Goal: Task Accomplishment & Management: Use online tool/utility

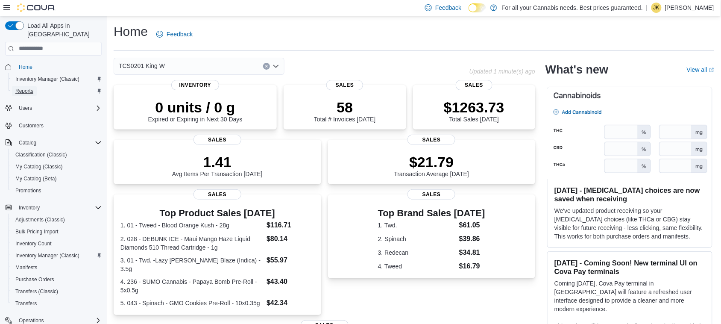
click at [35, 86] on link "Reports" at bounding box center [24, 91] width 25 height 10
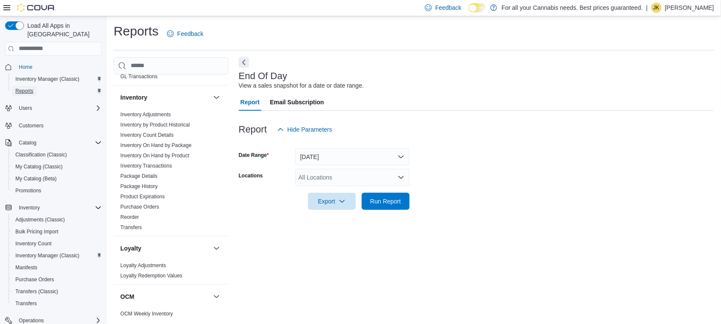
scroll to position [263, 0]
click at [131, 214] on link "Reorder" at bounding box center [129, 215] width 18 height 6
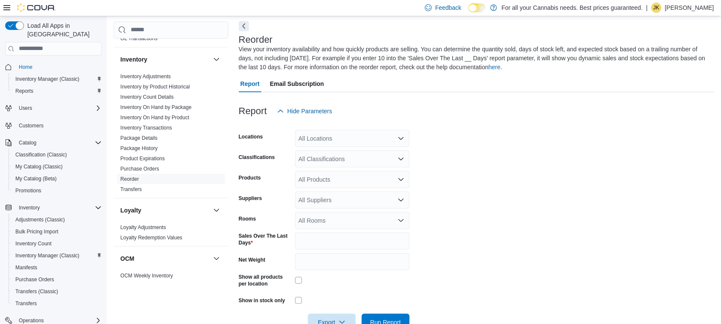
scroll to position [37, 0]
click at [335, 144] on div "All Locations" at bounding box center [352, 137] width 114 height 17
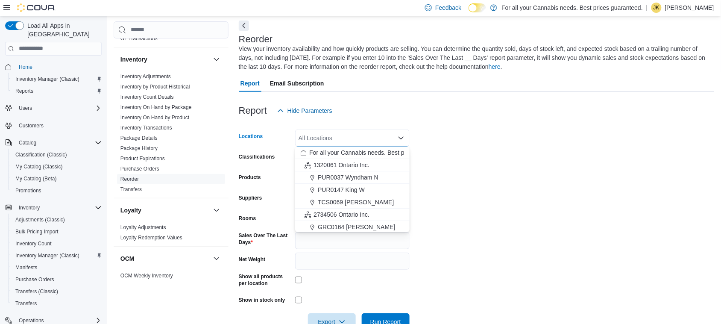
scroll to position [112, 0]
click at [349, 176] on span "TCS0201 King W" at bounding box center [341, 176] width 46 height 9
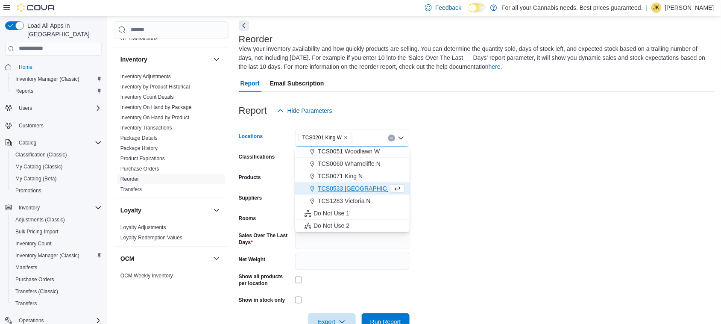
scroll to position [100, 0]
click at [531, 120] on div at bounding box center [476, 124] width 475 height 10
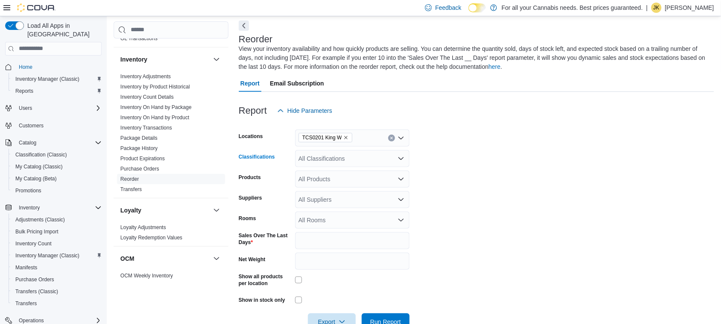
click at [349, 157] on div "All Classifications" at bounding box center [352, 158] width 114 height 17
click at [355, 181] on div "Flower 1g" at bounding box center [352, 185] width 104 height 9
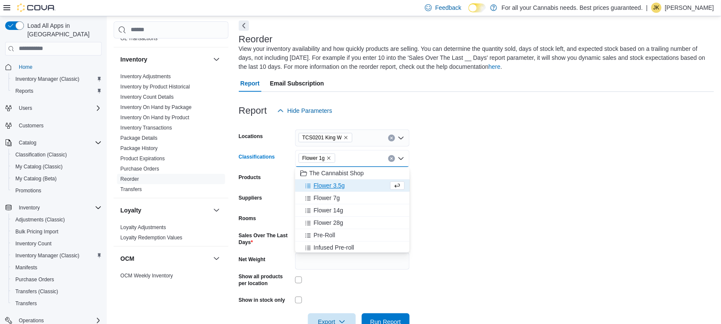
click at [355, 185] on div "Flower 3.5g" at bounding box center [344, 185] width 88 height 9
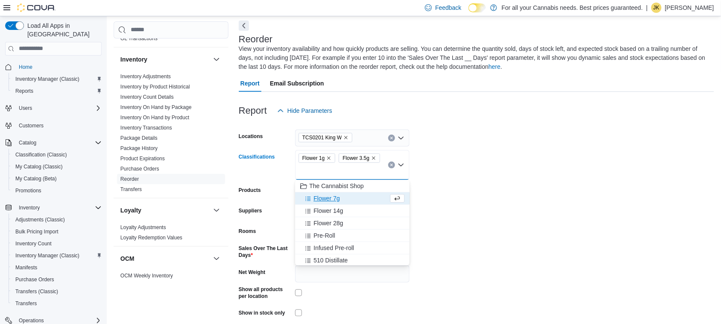
click at [353, 200] on div "Flower 7g" at bounding box center [344, 198] width 88 height 9
click at [353, 202] on div "Flower 14g" at bounding box center [344, 198] width 88 height 9
click at [353, 203] on button "Flower 28g" at bounding box center [352, 198] width 114 height 12
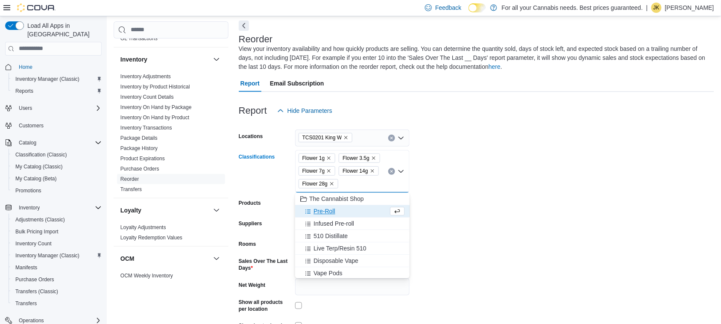
click at [349, 210] on div "Pre-Roll" at bounding box center [344, 211] width 88 height 9
click at [349, 218] on button "510 Distillate" at bounding box center [352, 223] width 114 height 12
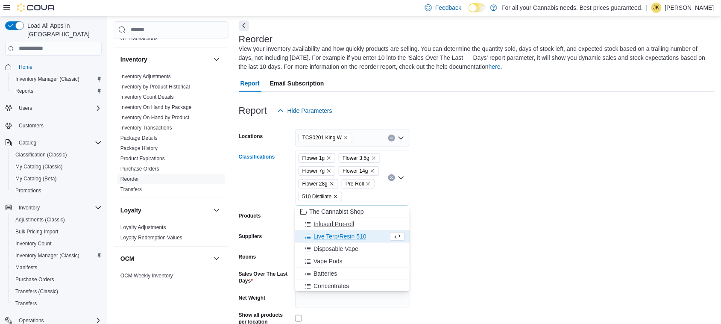
click at [352, 222] on span "Infused Pre-roll" at bounding box center [334, 224] width 41 height 9
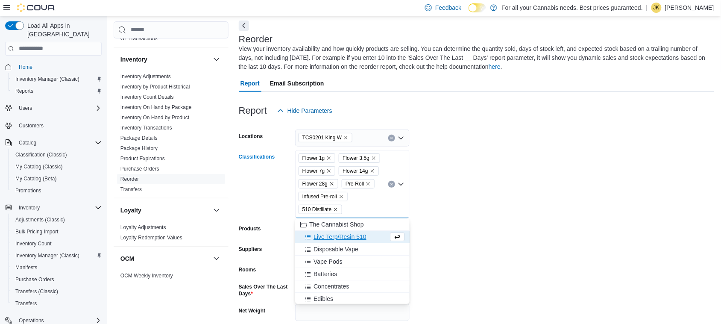
click at [356, 239] on span "Live Terp/Resin 510" at bounding box center [340, 236] width 53 height 9
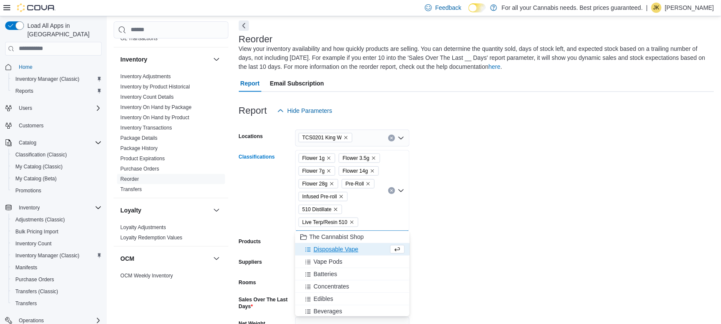
click at [361, 250] on div "Disposable Vape" at bounding box center [344, 249] width 88 height 9
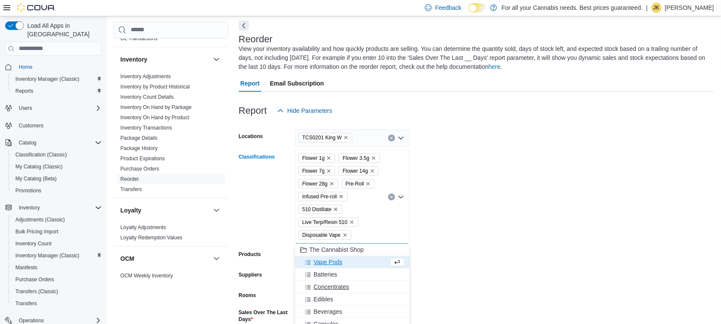
click at [354, 287] on div "Concentrates" at bounding box center [352, 286] width 104 height 9
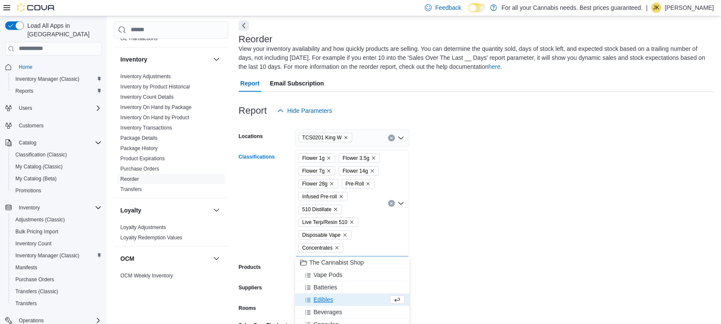
click at [348, 294] on button "Edibles" at bounding box center [352, 299] width 114 height 12
click at [351, 303] on div "Beverages" at bounding box center [344, 299] width 88 height 9
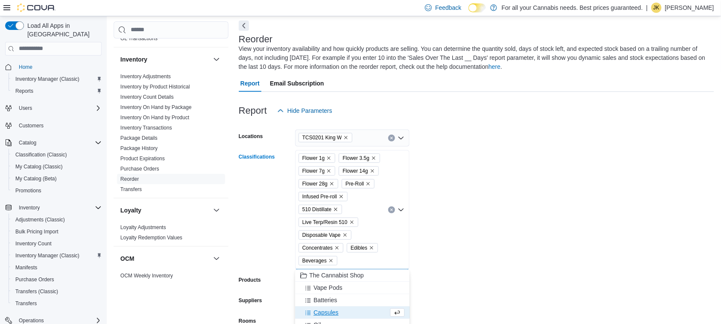
click at [351, 311] on div "Capsules" at bounding box center [344, 312] width 88 height 9
click at [345, 310] on div "Oil" at bounding box center [344, 312] width 88 height 9
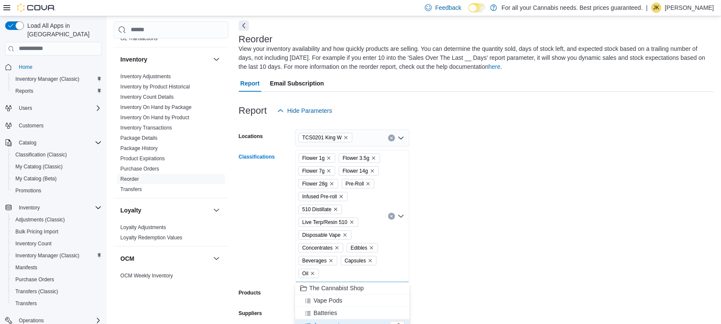
click at [481, 261] on form "Locations TCS0201 King W Classifications Flower 1g Flower 3.5g Flower 7g Flower…" at bounding box center [476, 282] width 475 height 326
click at [714, 177] on form "Locations TCS0201 King W Classifications Flower 1g Flower 3.5g Flower 7g Flower…" at bounding box center [476, 282] width 475 height 326
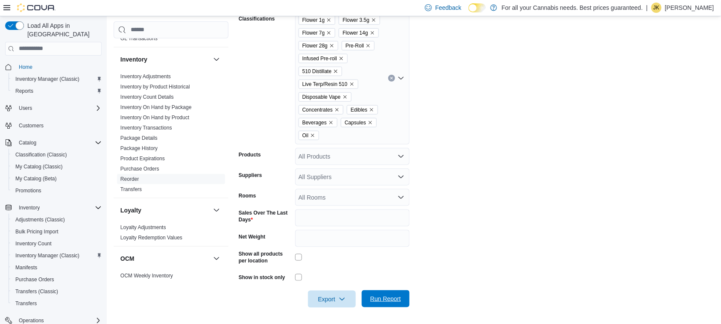
click at [381, 299] on span "Run Report" at bounding box center [385, 298] width 31 height 9
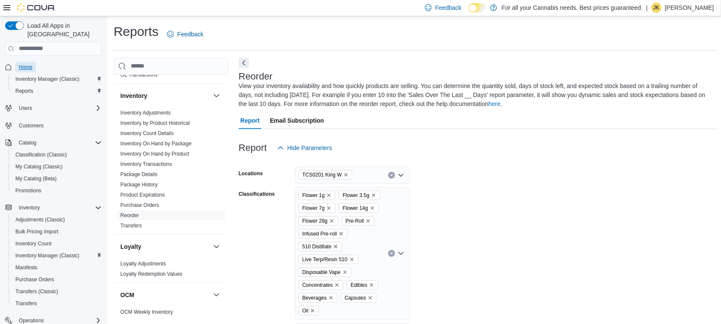
click at [30, 64] on span "Home" at bounding box center [26, 67] width 14 height 7
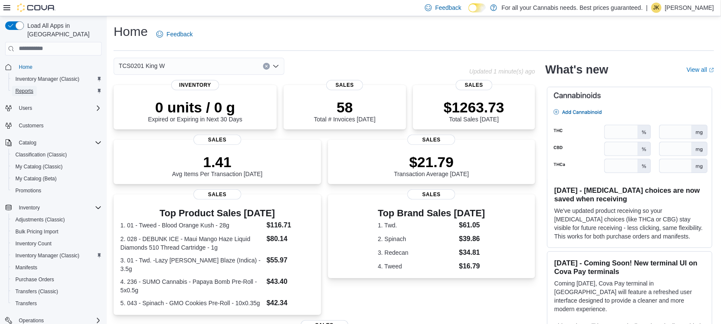
click at [32, 88] on span "Reports" at bounding box center [24, 91] width 18 height 7
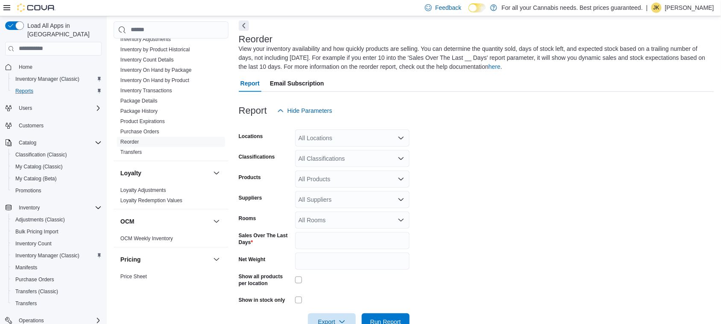
scroll to position [582, 0]
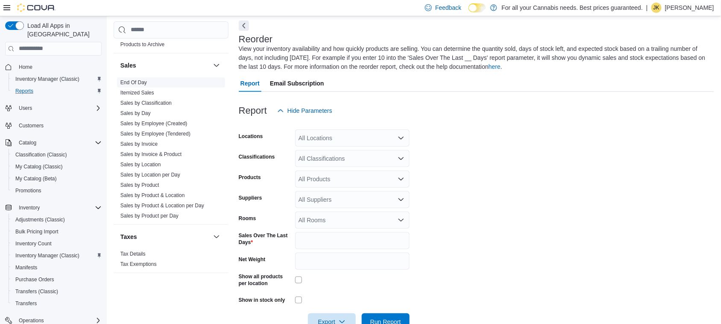
click at [151, 77] on span "End Of Day" at bounding box center [171, 82] width 108 height 10
click at [139, 79] on link "End Of Day" at bounding box center [133, 82] width 26 height 6
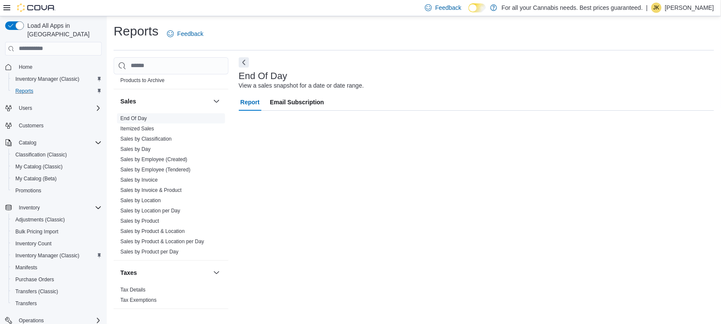
scroll to position [0, 0]
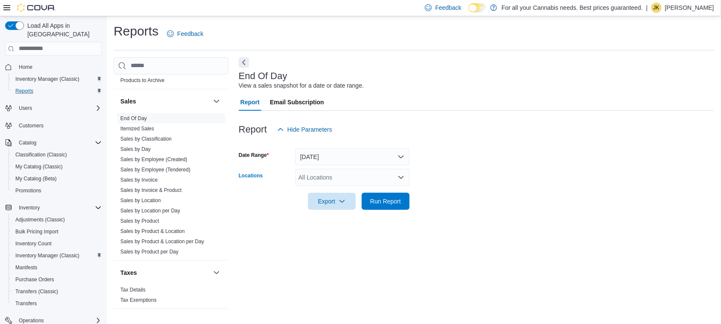
click at [329, 177] on div "All Locations" at bounding box center [352, 177] width 114 height 17
type input "***"
click at [338, 186] on button "TCS0201 King W" at bounding box center [352, 192] width 114 height 12
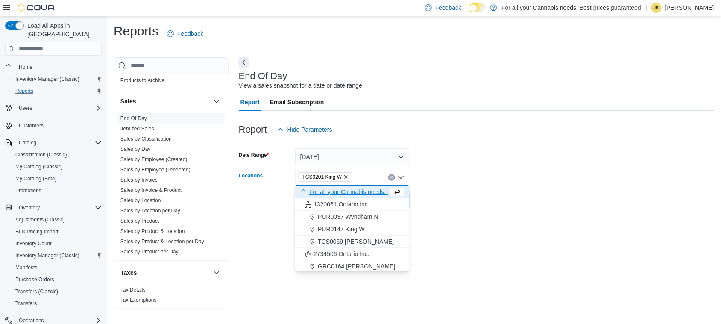
click at [479, 160] on form "Date Range Today Locations TCS0201 King W Combo box. Selected. TCS0201 King W. …" at bounding box center [476, 174] width 475 height 72
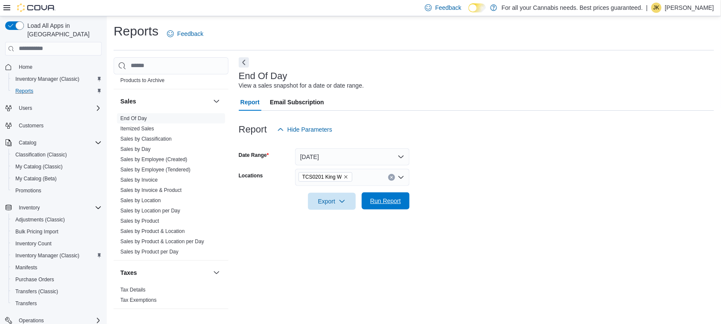
click at [391, 202] on span "Run Report" at bounding box center [385, 200] width 31 height 9
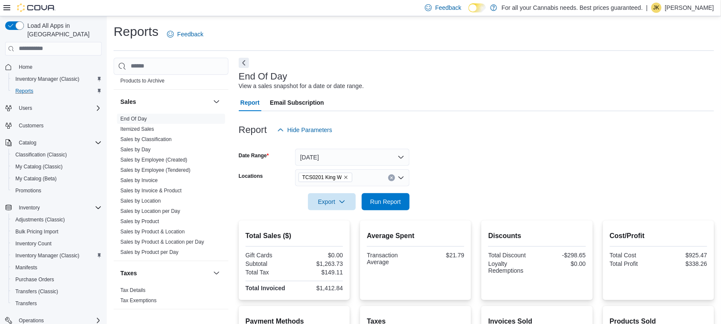
click at [390, 176] on icon "Clear input" at bounding box center [391, 177] width 3 height 3
click at [451, 144] on div at bounding box center [476, 143] width 475 height 10
click at [562, 146] on div at bounding box center [476, 143] width 475 height 10
